Goal: Task Accomplishment & Management: Use online tool/utility

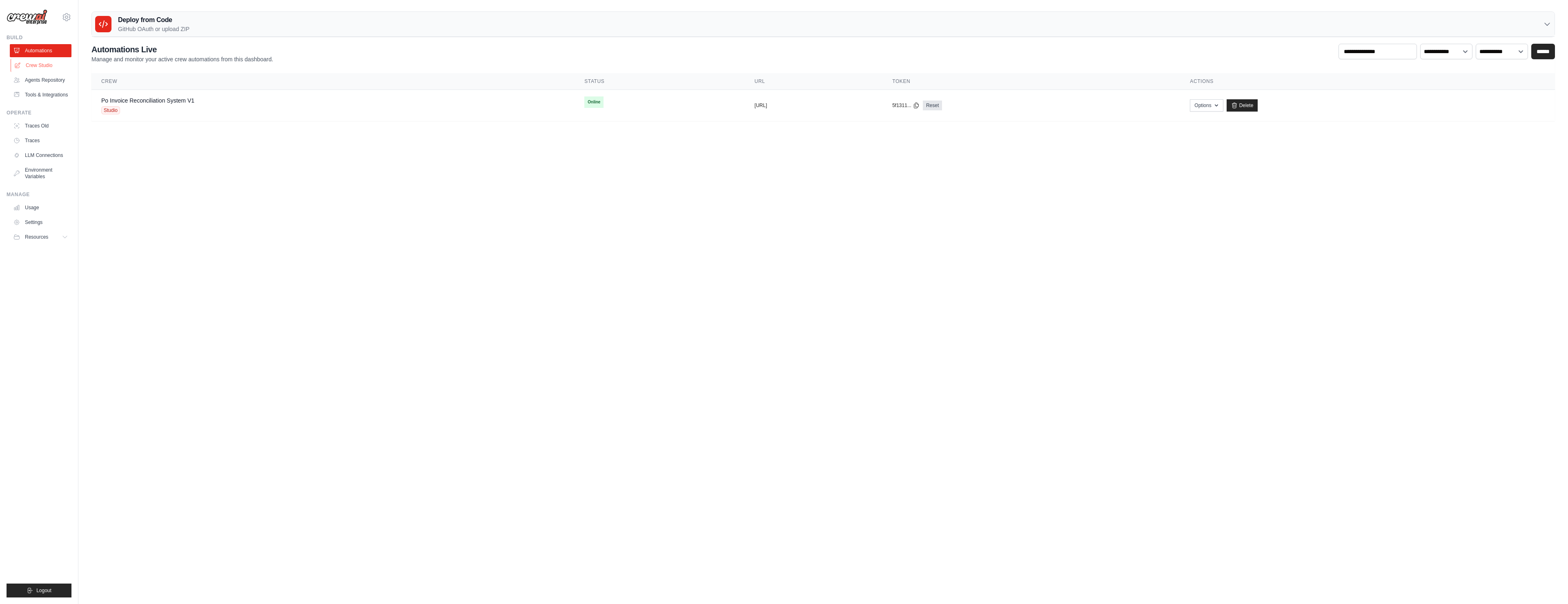
click at [38, 65] on link "Crew Studio" at bounding box center [41, 65] width 61 height 14
